Goal: Use online tool/utility: Utilize a website feature to perform a specific function

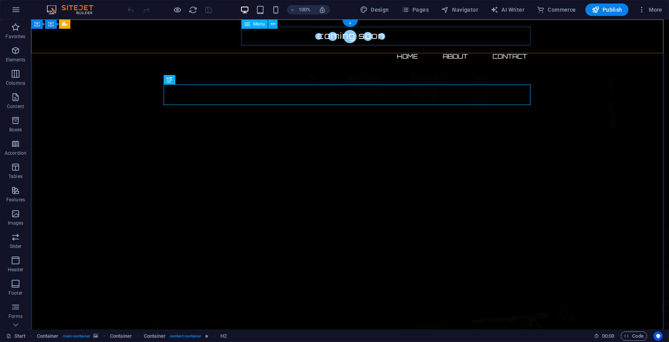
click at [509, 47] on nav "Home About Contact" at bounding box center [349, 56] width 367 height 19
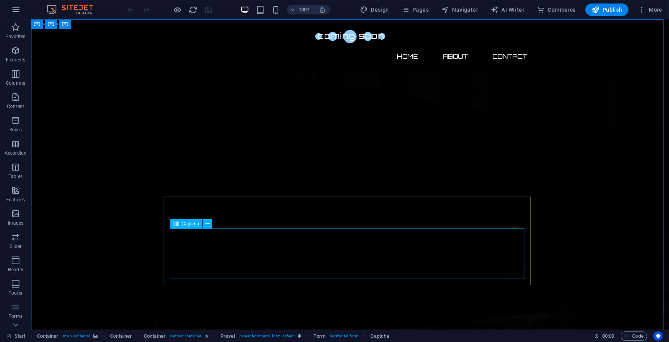
click at [187, 225] on span "Captcha" at bounding box center [189, 223] width 17 height 5
click at [195, 223] on span "Captcha" at bounding box center [189, 223] width 17 height 5
drag, startPoint x: 195, startPoint y: 223, endPoint x: 41, endPoint y: 204, distance: 155.0
click at [195, 223] on span "Captcha" at bounding box center [189, 223] width 17 height 5
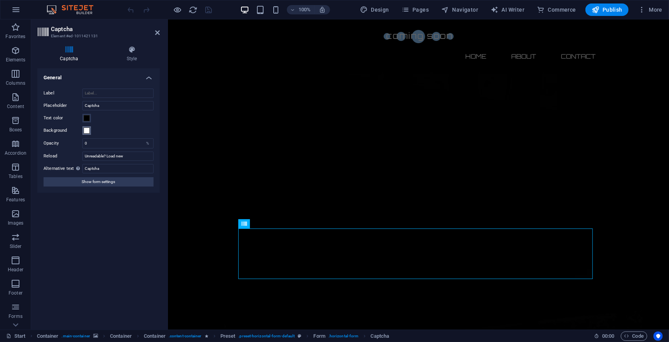
click at [87, 131] on span at bounding box center [87, 130] width 6 height 6
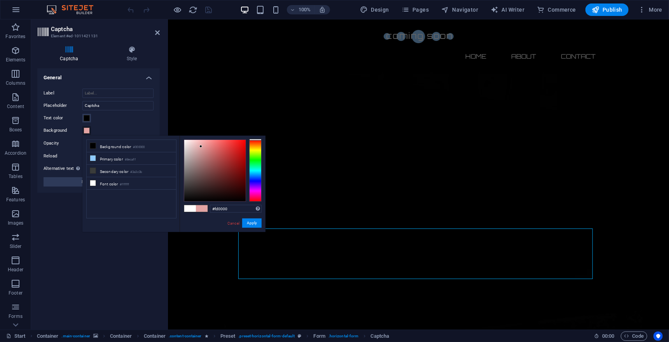
type input "#ff0000"
drag, startPoint x: 195, startPoint y: 146, endPoint x: 102, endPoint y: 159, distance: 93.7
click at [275, 135] on body "[DOMAIN_NAME] Start Favorites Elements Columns Content Boxes Accordion Tables F…" at bounding box center [334, 171] width 669 height 342
click at [253, 222] on button "Apply" at bounding box center [251, 222] width 19 height 9
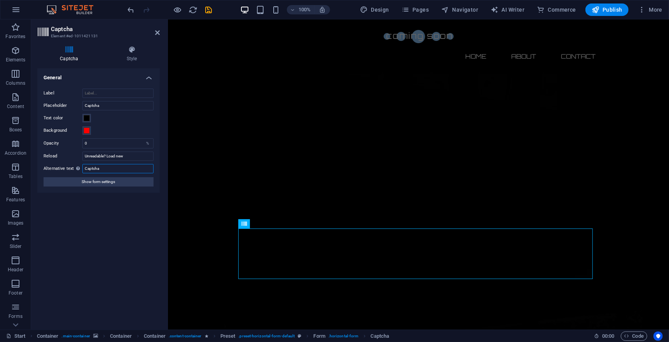
click at [124, 171] on input "Captcha" at bounding box center [117, 168] width 71 height 9
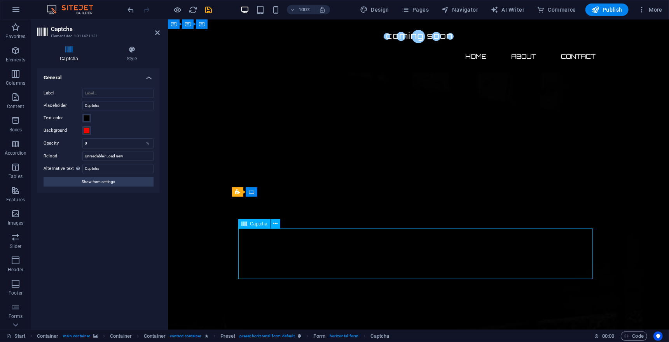
click at [74, 57] on h4 "Captcha" at bounding box center [70, 54] width 67 height 16
click at [67, 27] on h2 "Captcha" at bounding box center [105, 29] width 109 height 7
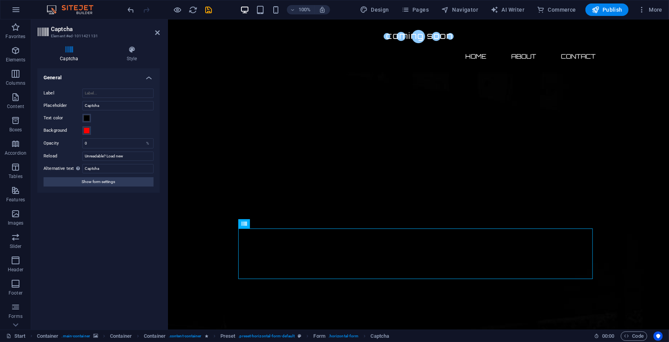
click at [67, 27] on h2 "Captcha" at bounding box center [105, 29] width 109 height 7
click at [43, 26] on header "Captcha Element #ed-1011421131" at bounding box center [98, 29] width 122 height 20
click at [115, 185] on span "Show form settings" at bounding box center [98, 181] width 33 height 9
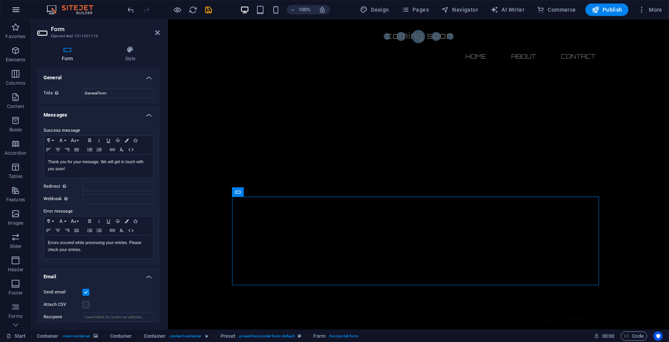
click at [16, 6] on icon "button" at bounding box center [15, 9] width 9 height 9
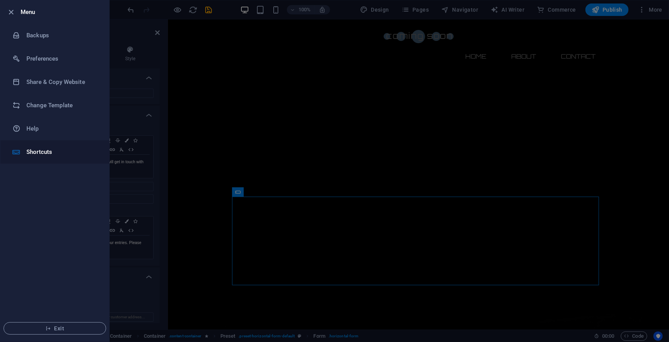
click at [59, 157] on li "Shortcuts" at bounding box center [54, 151] width 109 height 23
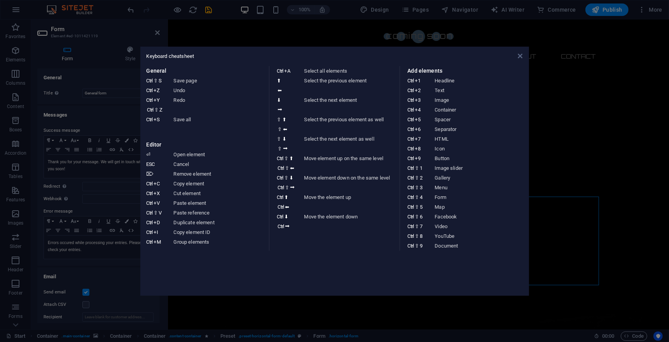
click at [522, 58] on icon at bounding box center [519, 56] width 5 height 6
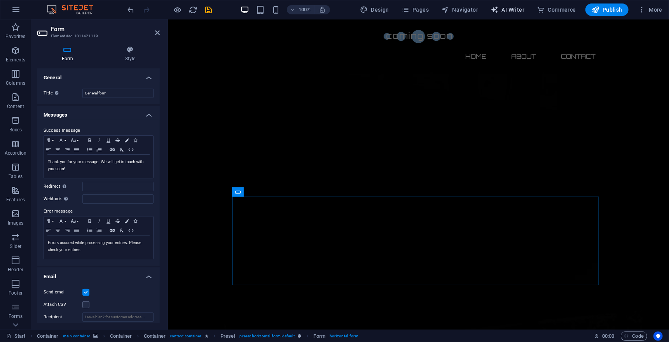
click at [510, 7] on span "AI Writer" at bounding box center [507, 10] width 34 height 8
select select "English"
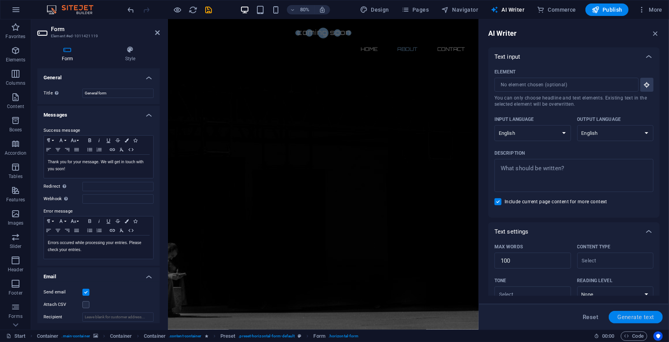
click at [622, 319] on span "Generate text" at bounding box center [635, 317] width 37 height 6
type textarea "x"
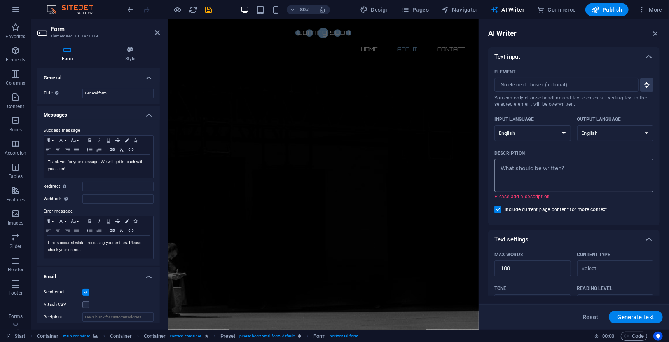
click at [540, 171] on textarea "Description x ​ Please add a description" at bounding box center [573, 175] width 151 height 25
type textarea "x"
click at [655, 33] on icon "button" at bounding box center [655, 33] width 9 height 9
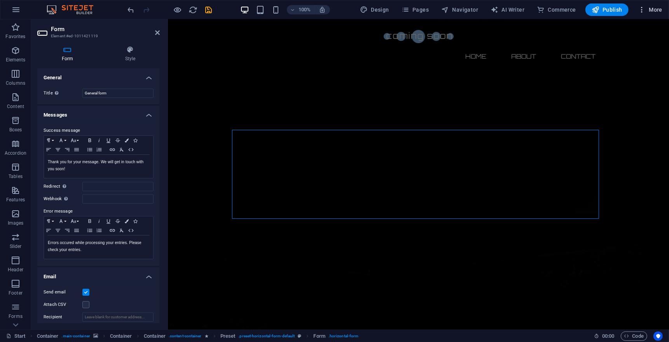
click at [641, 7] on icon "button" at bounding box center [641, 10] width 8 height 8
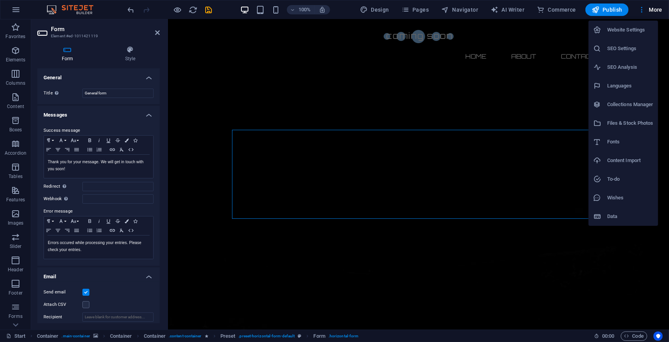
click at [644, 6] on div at bounding box center [334, 171] width 669 height 342
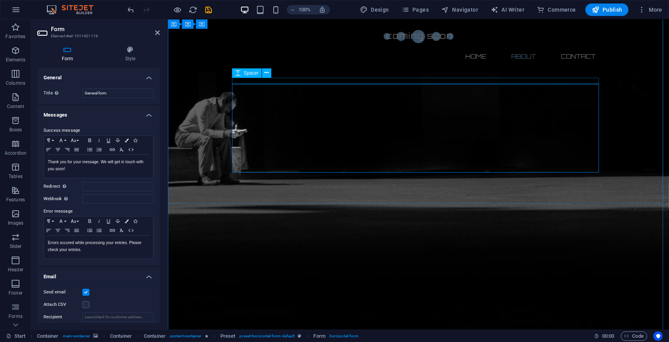
scroll to position [0, 0]
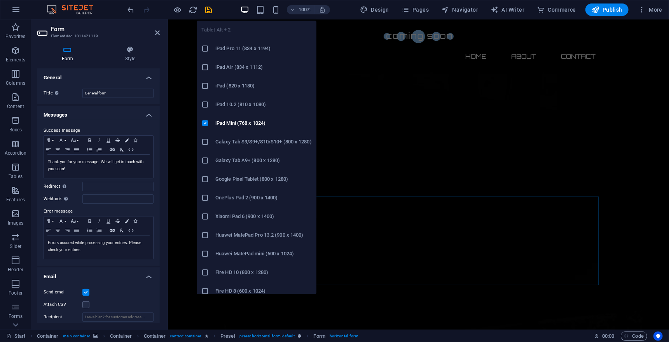
click at [237, 49] on h6 "iPad Pro 11 (834 x 1194)" at bounding box center [263, 48] width 96 height 9
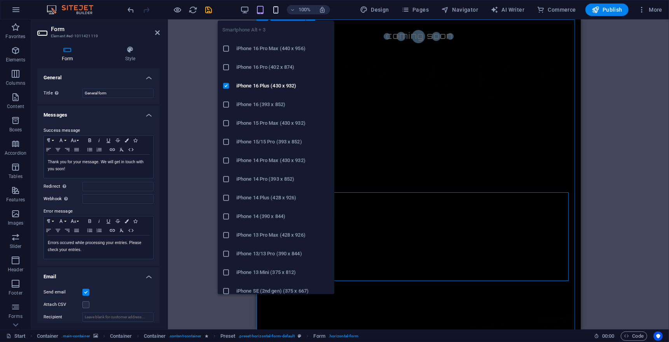
click at [277, 6] on icon "button" at bounding box center [275, 9] width 9 height 9
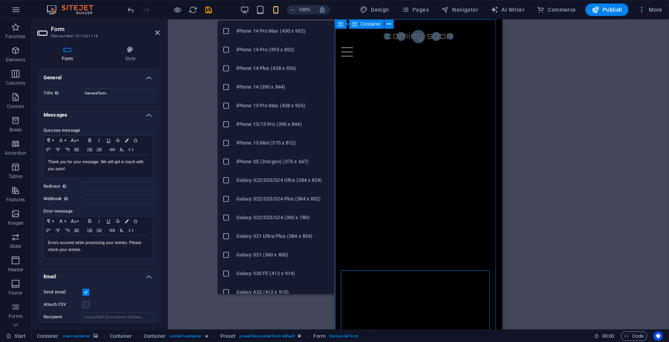
scroll to position [341, 0]
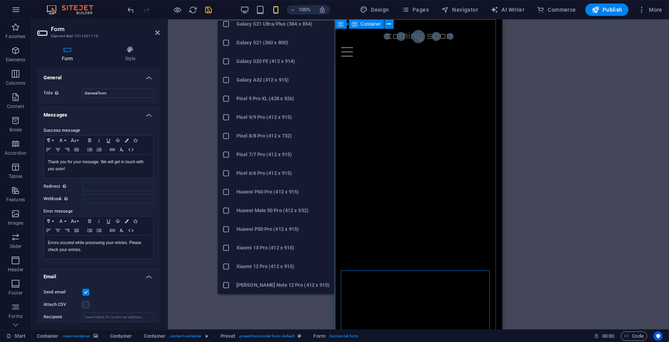
click at [227, 264] on icon at bounding box center [226, 267] width 8 height 8
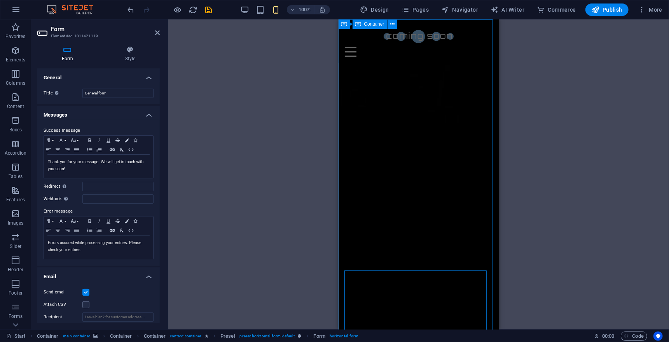
click at [275, 64] on div "Drag here to replace the existing content. Press “Ctrl” if you want to create a…" at bounding box center [418, 174] width 501 height 310
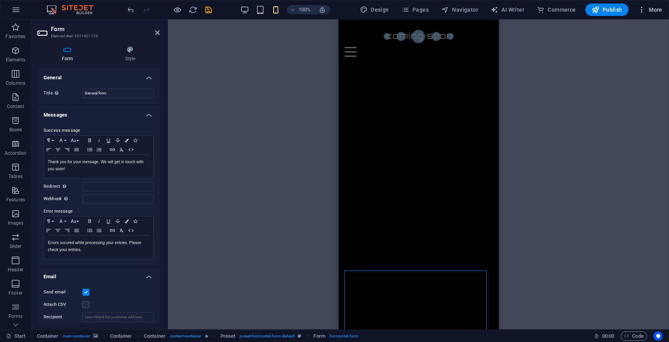
click at [647, 6] on span "More" at bounding box center [649, 10] width 24 height 8
